Goal: Task Accomplishment & Management: Complete application form

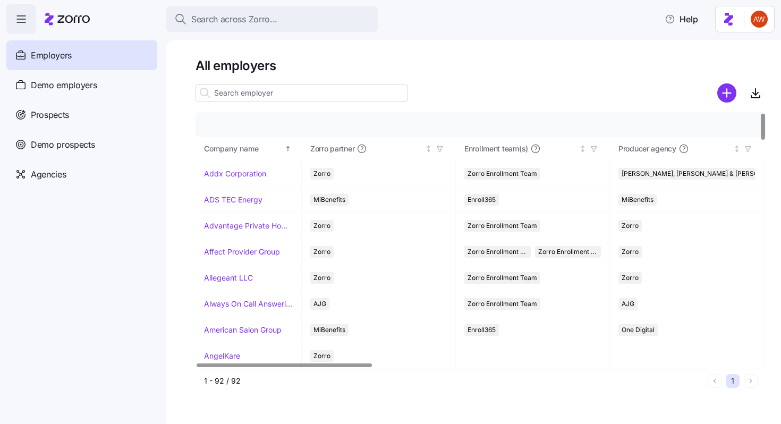
click at [262, 91] on input at bounding box center [302, 92] width 213 height 17
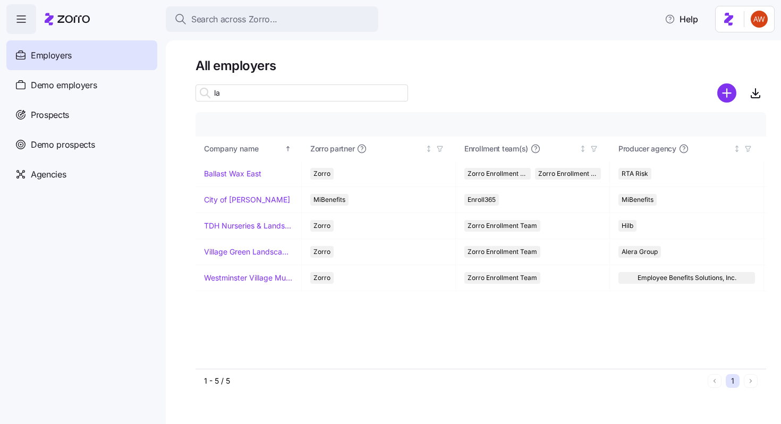
type input "l"
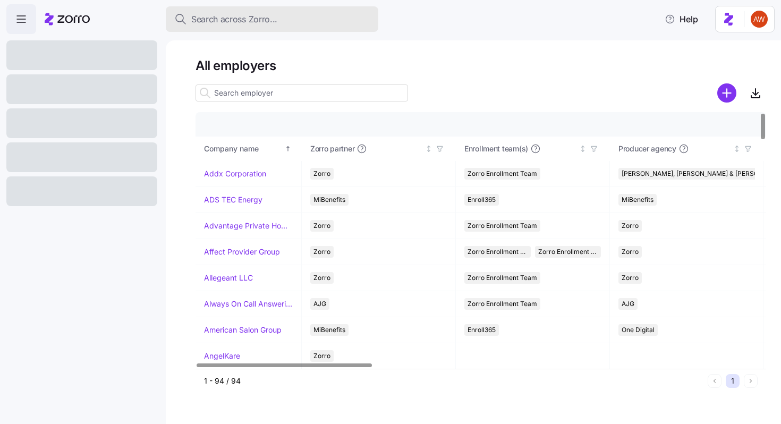
click at [272, 23] on span "Search across Zorro..." at bounding box center [234, 19] width 86 height 13
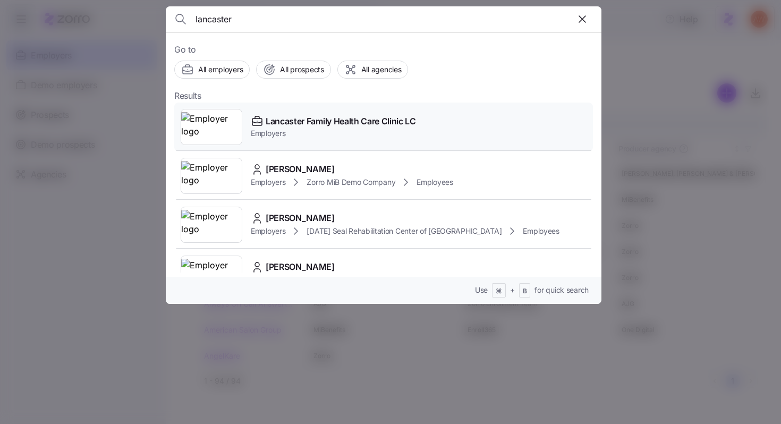
type input "lancaster"
click at [329, 118] on span "Lancaster Family Health Care Clinic LC" at bounding box center [341, 121] width 150 height 13
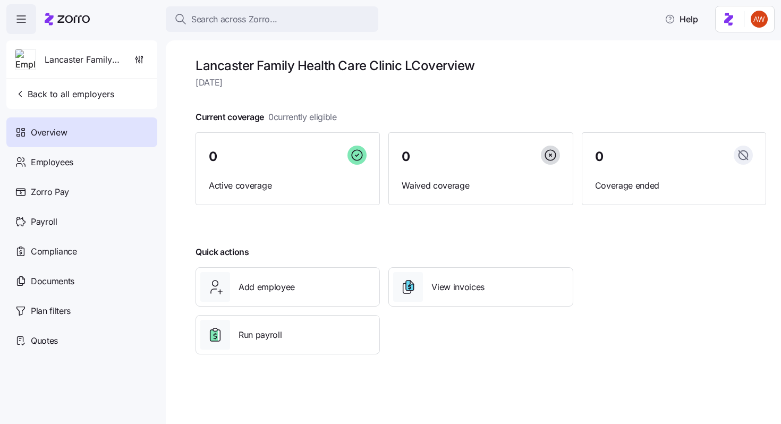
click at [125, 64] on div "Lancaster Family Health Care Clinic LC" at bounding box center [82, 59] width 142 height 38
click at [138, 65] on span "button" at bounding box center [139, 59] width 18 height 20
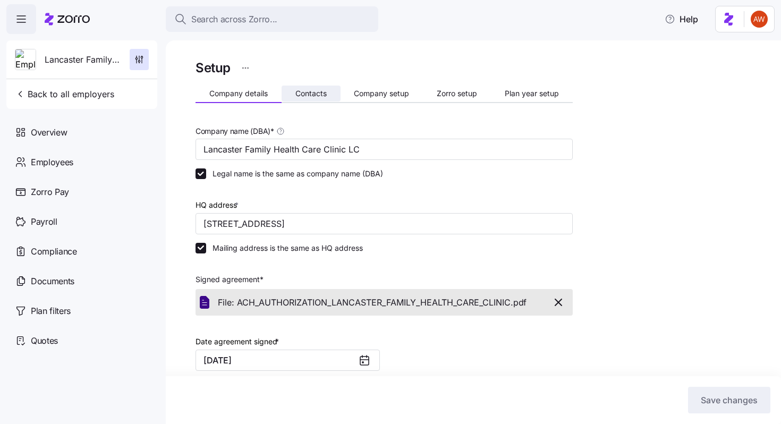
click at [302, 92] on span "Contacts" at bounding box center [310, 93] width 31 height 7
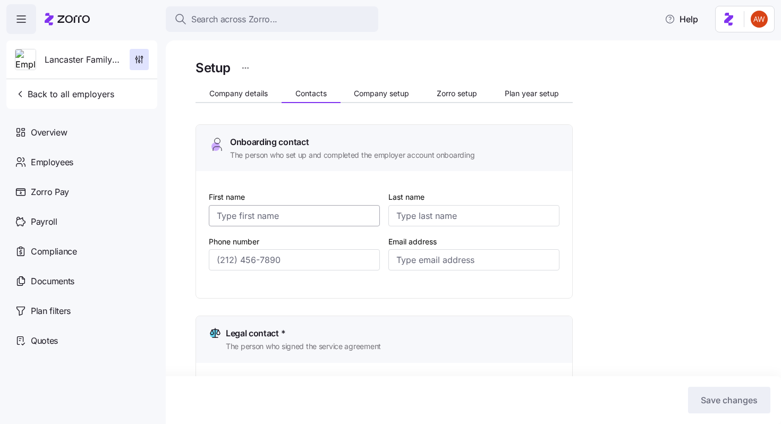
type input "Lori"
type input "Koretski"
type input "lkoretski+lancaster@kimcoxgroup.com"
type input "Lori"
type input "Koretski"
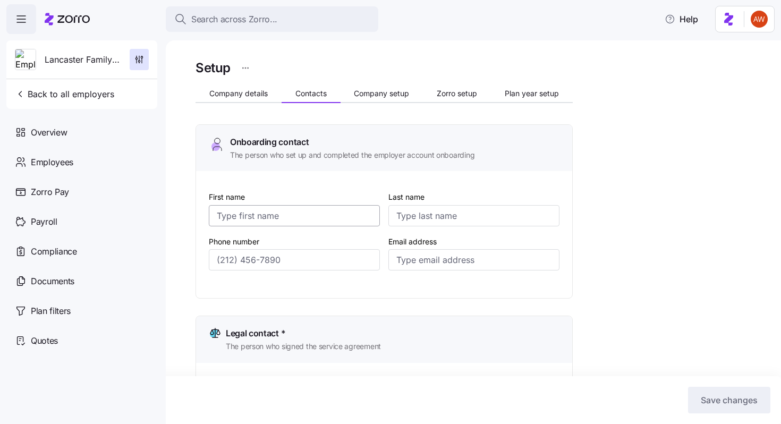
type input "lkoretski+lancaster@kimcoxgroup.com"
type input "Lori"
type input "Koretski"
type input "lkoretski+lancaster@kimcoxgroup.com"
type input "(859) 979-1863"
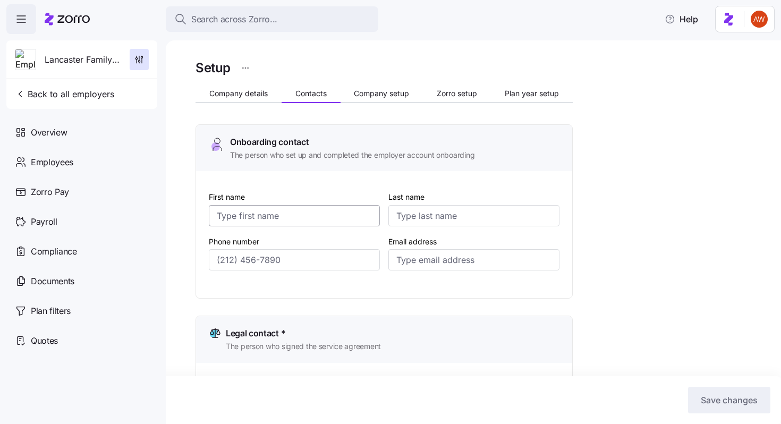
type input "(859) 979-1863"
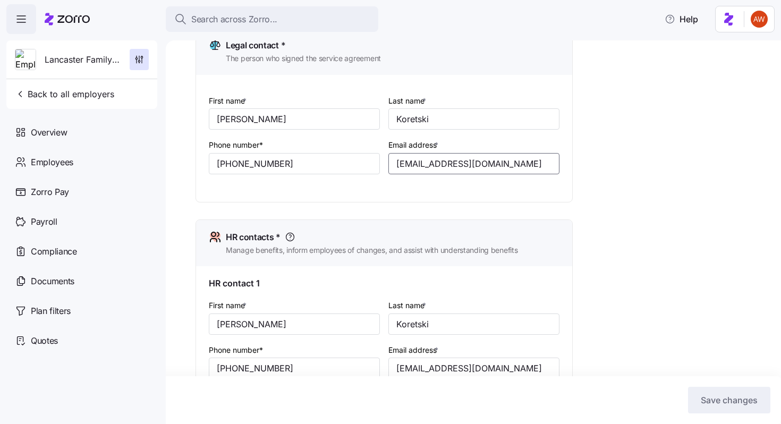
scroll to position [0, 1]
drag, startPoint x: 395, startPoint y: 164, endPoint x: 617, endPoint y: 176, distance: 222.9
click at [617, 176] on div "Setup Company details Contacts Company setup Zorro setup Plan year setup Onboar…" at bounding box center [481, 294] width 571 height 1050
